Goal: Task Accomplishment & Management: Complete application form

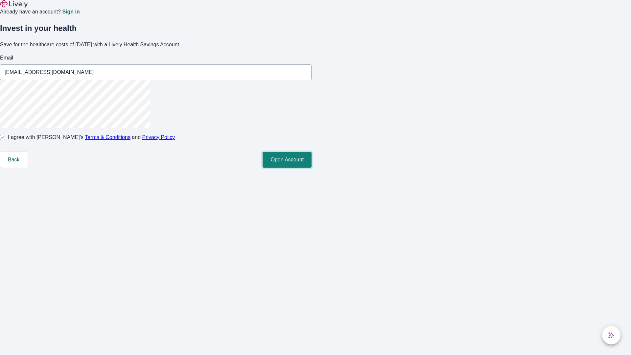
click at [311, 167] on button "Open Account" at bounding box center [286, 160] width 49 height 16
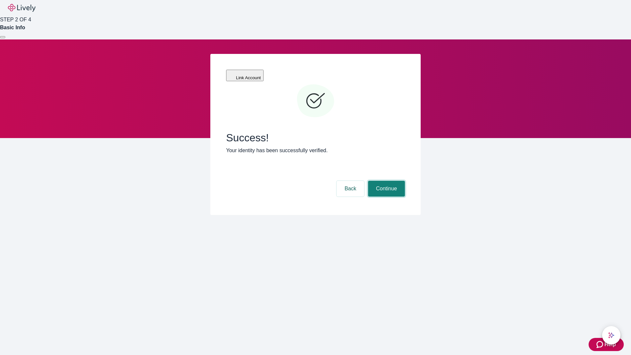
click at [385, 181] on button "Continue" at bounding box center [386, 189] width 37 height 16
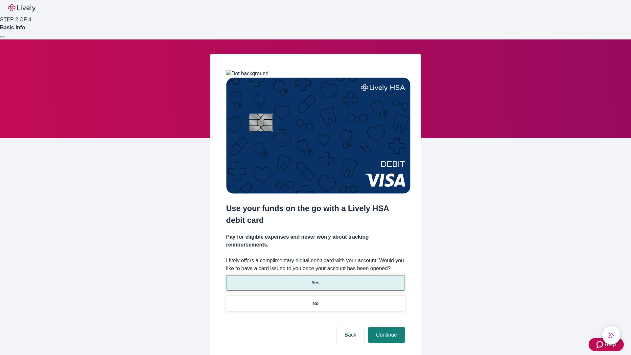
click at [315, 279] on p "Yes" at bounding box center [315, 282] width 8 height 7
click at [385, 327] on button "Continue" at bounding box center [386, 335] width 37 height 16
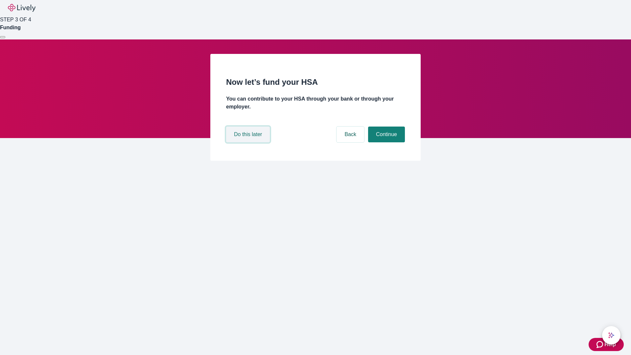
click at [249, 142] on button "Do this later" at bounding box center [248, 134] width 44 height 16
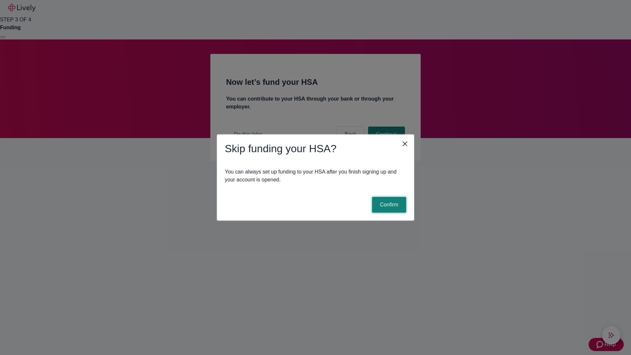
click at [388, 205] on button "Confirm" at bounding box center [389, 205] width 34 height 16
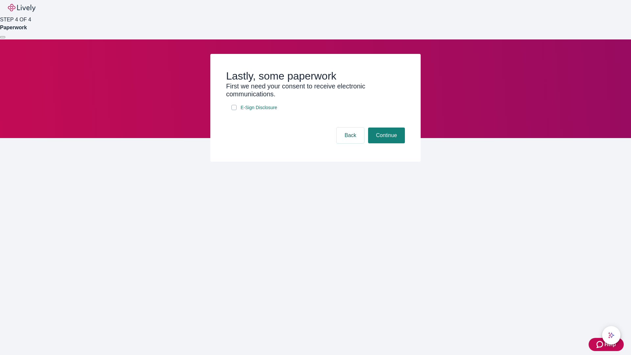
click at [234, 110] on input "E-Sign Disclosure" at bounding box center [233, 107] width 5 height 5
checkbox input "true"
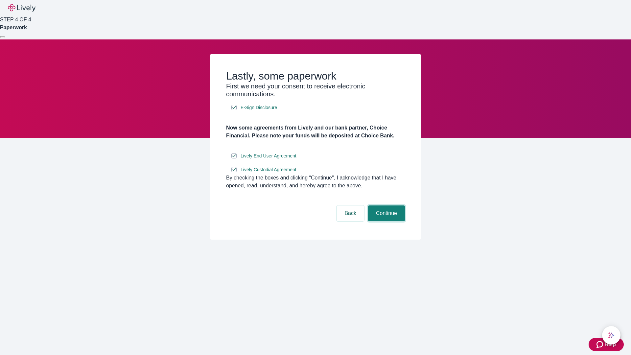
click at [385, 221] on button "Continue" at bounding box center [386, 213] width 37 height 16
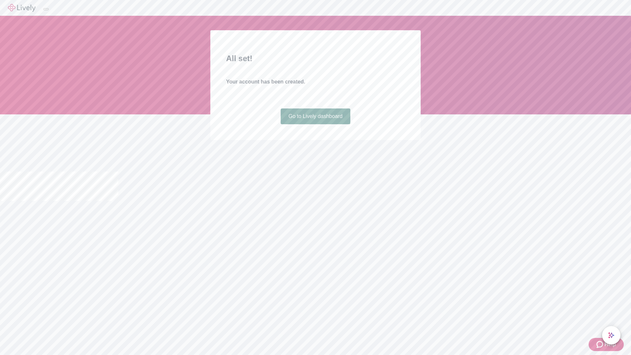
click at [315, 124] on link "Go to Lively dashboard" at bounding box center [315, 116] width 70 height 16
